Goal: Check status: Check status

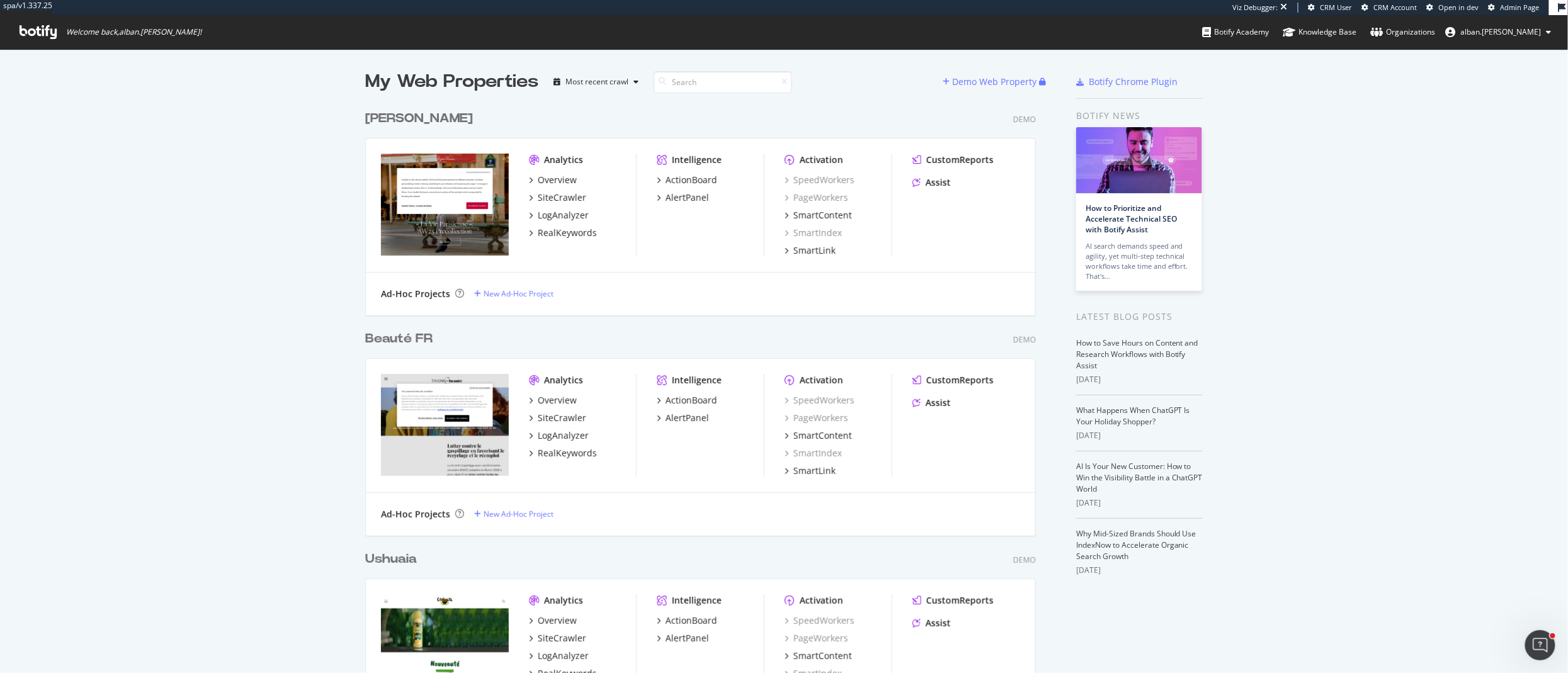
click at [1514, 13] on div "Viz Debugger: CRM User CRM Account Open in dev Admin Page" at bounding box center [1391, 7] width 316 height 15
click at [1514, 7] on span "Admin Page" at bounding box center [1520, 7] width 39 height 10
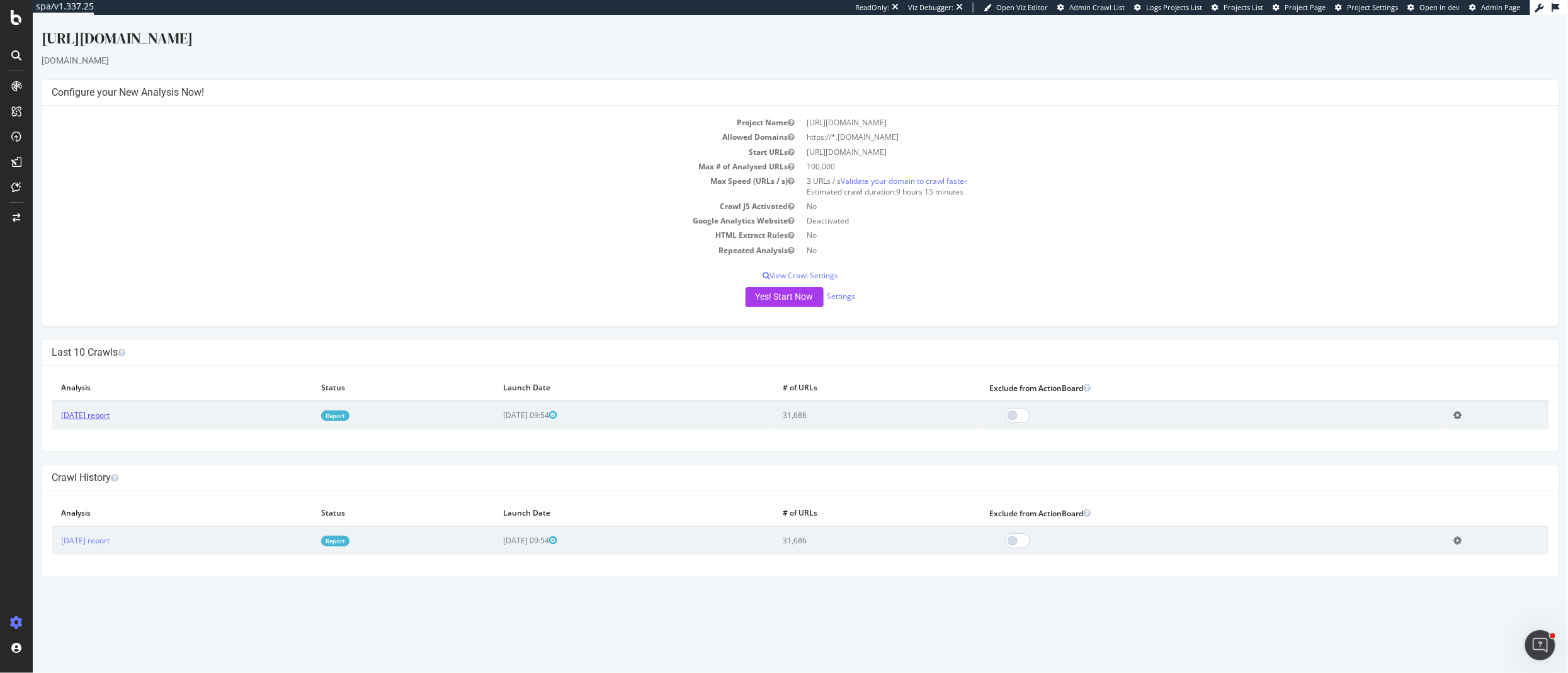
click at [101, 416] on link "[DATE] report" at bounding box center [85, 415] width 49 height 11
